Goal: Information Seeking & Learning: Learn about a topic

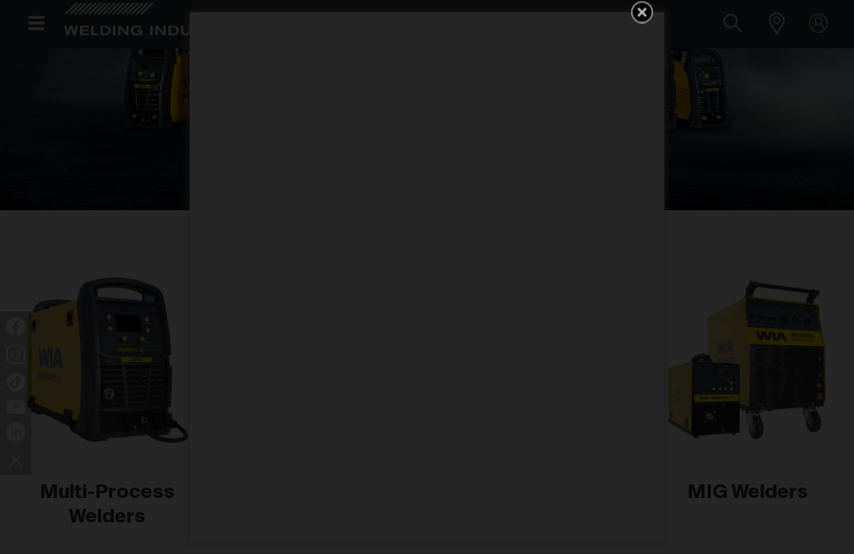
scroll to position [207, 0]
click at [645, 22] on icon "Get 5 WIA Welding Guides Free!" at bounding box center [642, 12] width 19 height 19
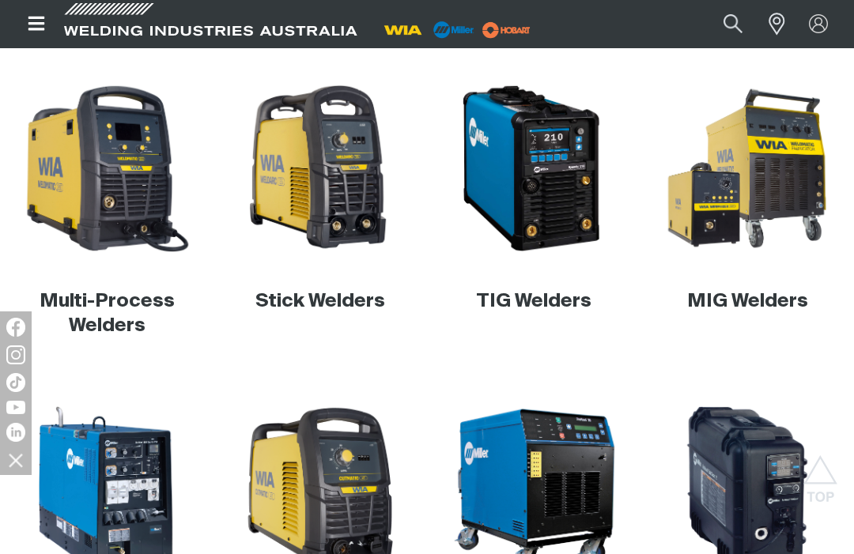
scroll to position [395, 0]
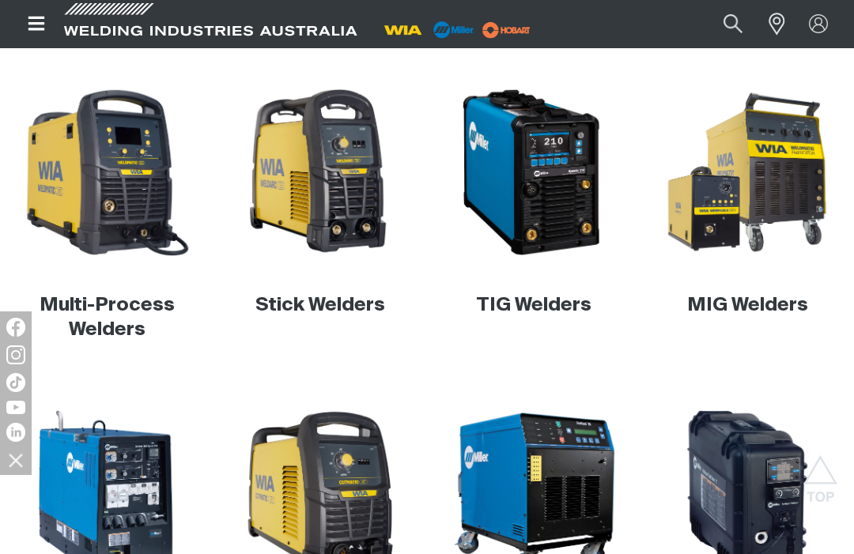
click at [95, 157] on img at bounding box center [107, 172] width 172 height 172
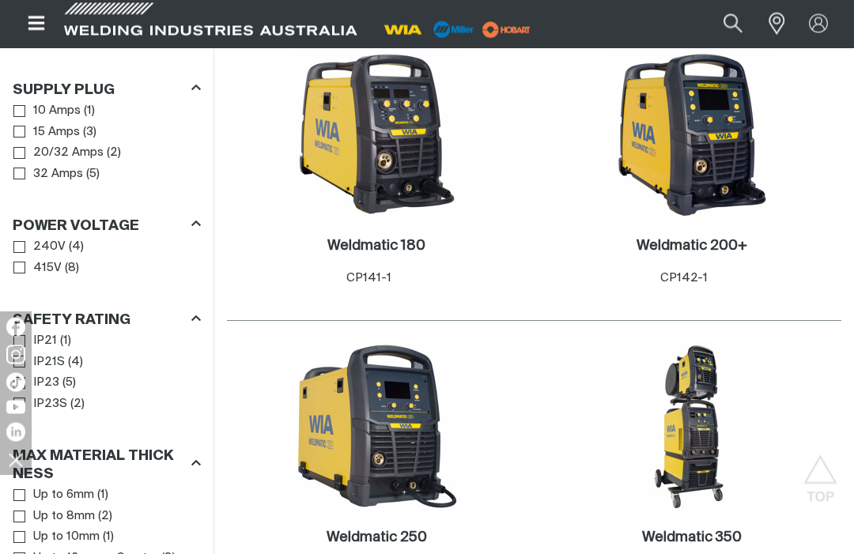
scroll to position [858, 0]
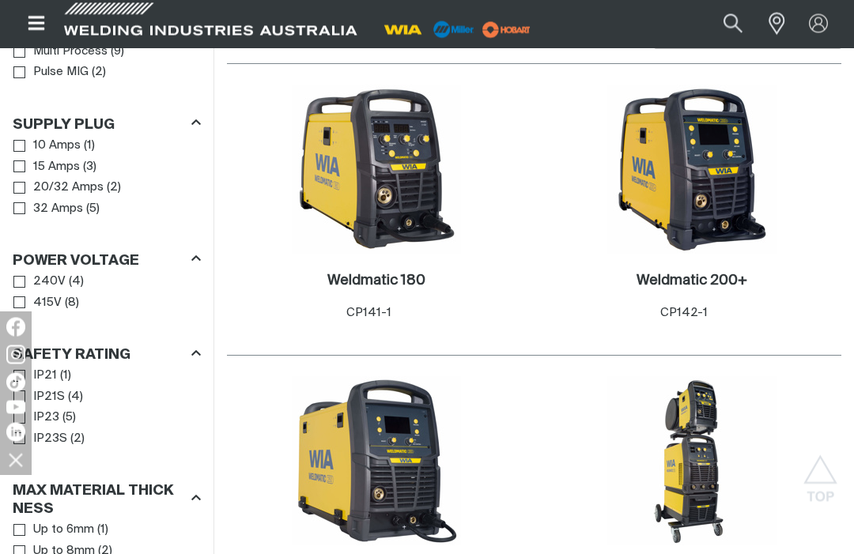
scroll to position [823, 0]
click at [724, 281] on h2 "Weldmatic 200+ ." at bounding box center [692, 281] width 111 height 14
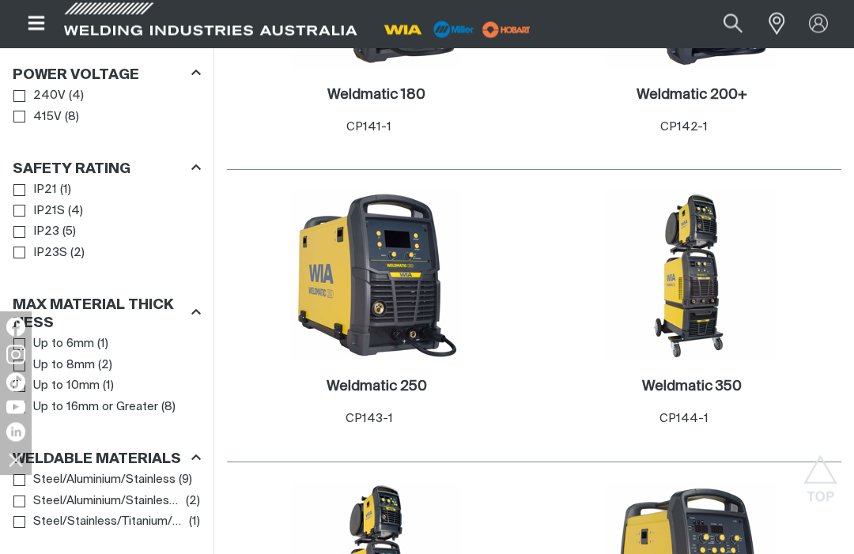
scroll to position [1010, 0]
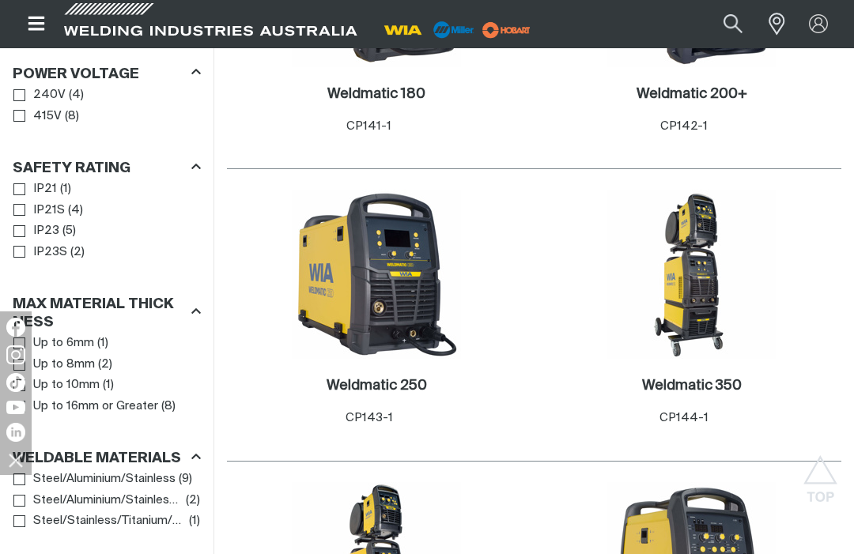
click at [407, 269] on img at bounding box center [376, 274] width 169 height 169
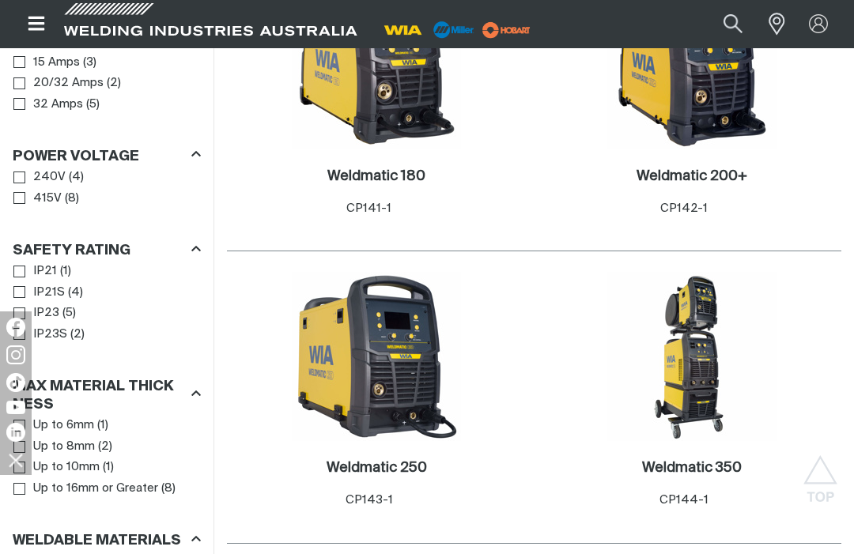
scroll to position [922, 0]
